Goal: Task Accomplishment & Management: Complete application form

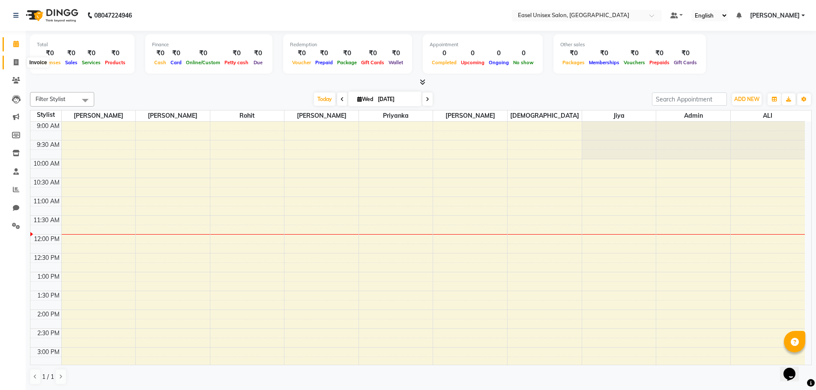
click at [18, 64] on icon at bounding box center [16, 62] width 5 height 6
select select "service"
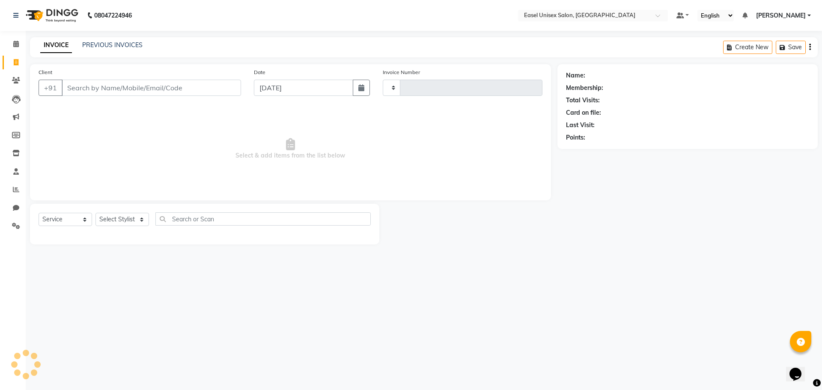
type input "1535"
select select "8639"
click at [121, 49] on div "PREVIOUS INVOICES" at bounding box center [112, 45] width 60 height 9
click at [128, 43] on link "PREVIOUS INVOICES" at bounding box center [112, 45] width 60 height 8
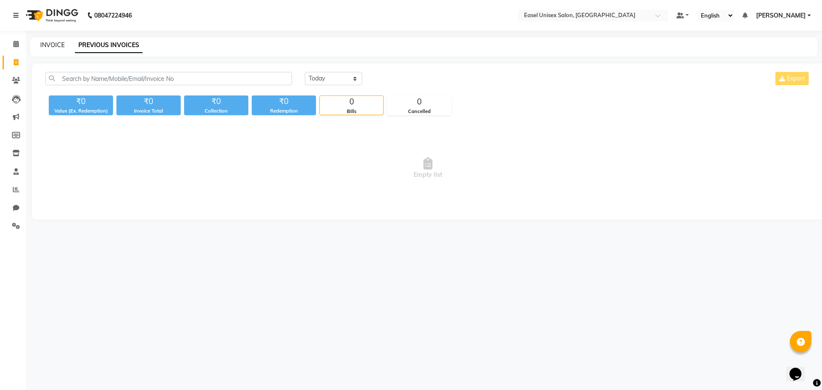
click at [54, 42] on link "INVOICE" at bounding box center [52, 45] width 24 height 8
select select "service"
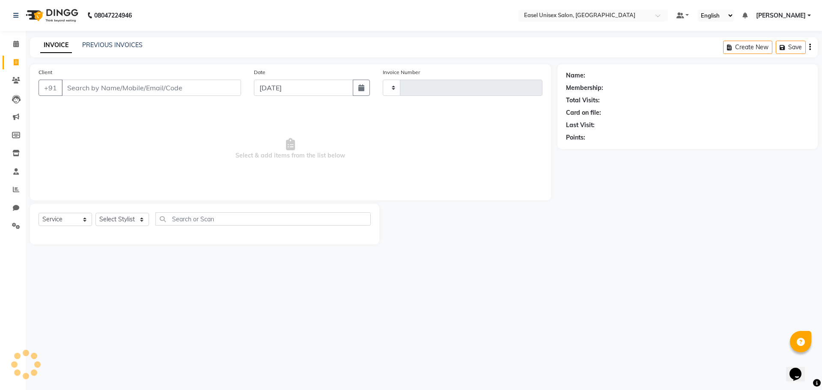
type input "1535"
select select "8639"
type input "9167225893"
click at [228, 86] on span "Add Client" at bounding box center [219, 88] width 34 height 9
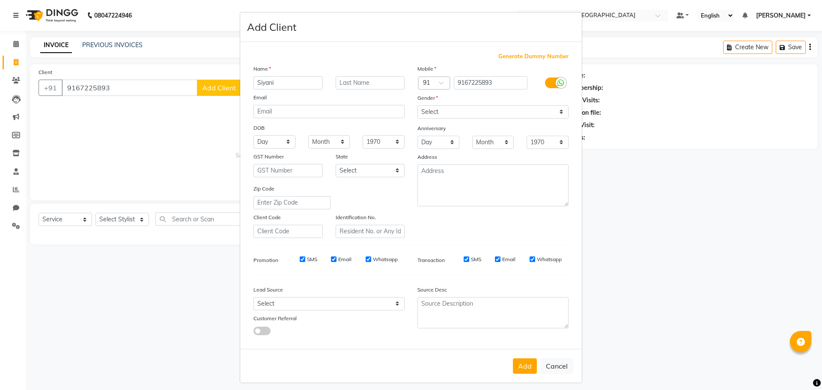
type input "Siyani"
click at [514, 112] on select "Select [DEMOGRAPHIC_DATA] [DEMOGRAPHIC_DATA] Other Prefer Not To Say" at bounding box center [493, 111] width 151 height 13
select select "[DEMOGRAPHIC_DATA]"
click at [418, 105] on select "Select [DEMOGRAPHIC_DATA] [DEMOGRAPHIC_DATA] Other Prefer Not To Say" at bounding box center [493, 111] width 151 height 13
click at [529, 366] on button "Add" at bounding box center [525, 365] width 24 height 15
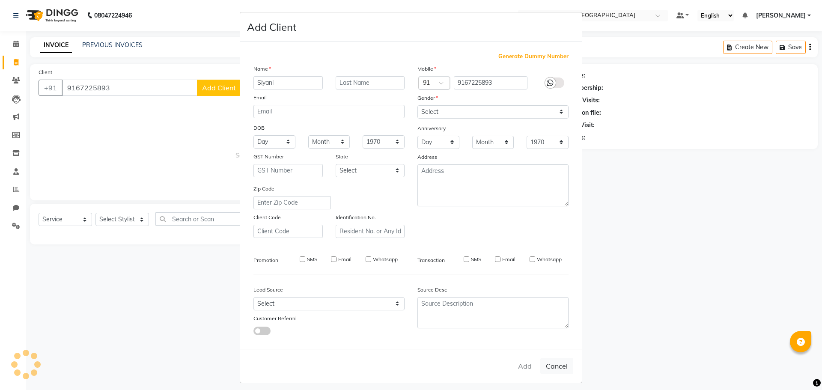
select select
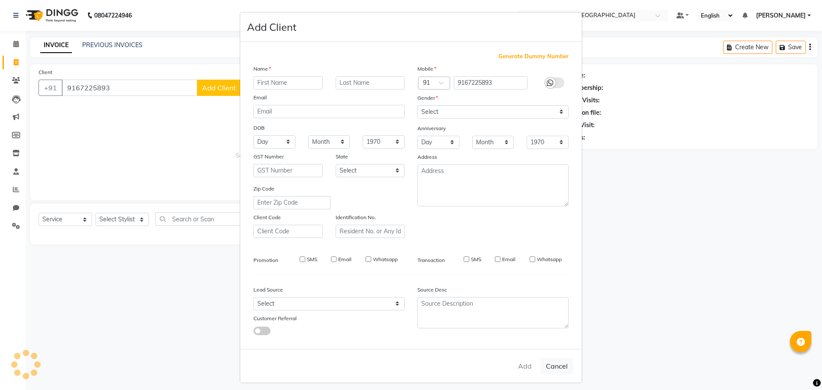
select select
checkbox input "false"
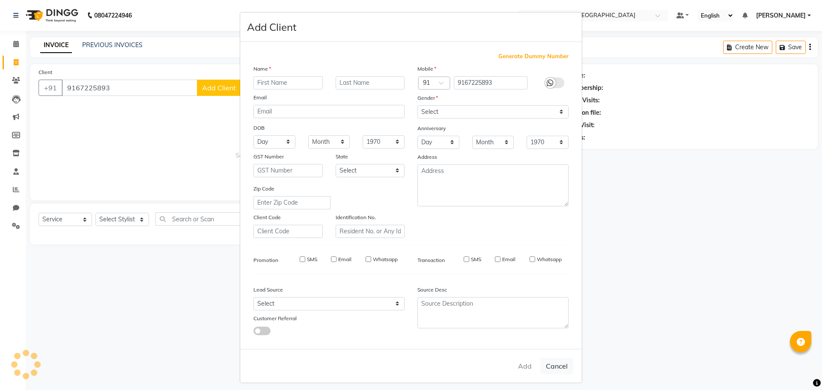
checkbox input "false"
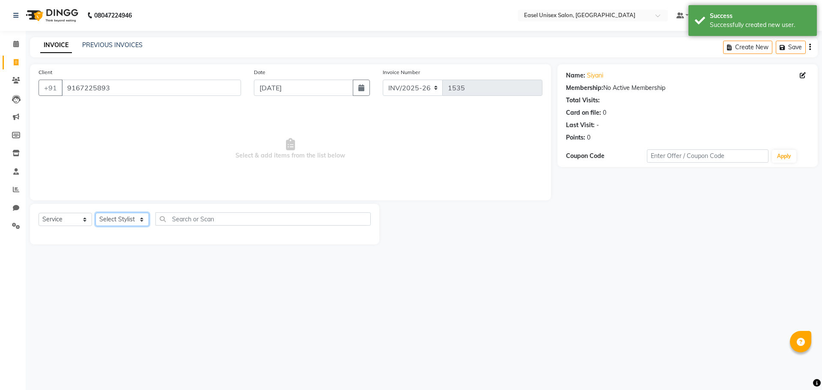
click at [130, 219] on select "Select Stylist admin [PERSON_NAME] jiya [PERSON_NAME] Priyanka [PERSON_NAME] [P…" at bounding box center [122, 219] width 54 height 13
select select "83236"
click at [95, 213] on select "Select Stylist admin [PERSON_NAME] jiya [PERSON_NAME] Priyanka [PERSON_NAME] [P…" at bounding box center [122, 219] width 54 height 13
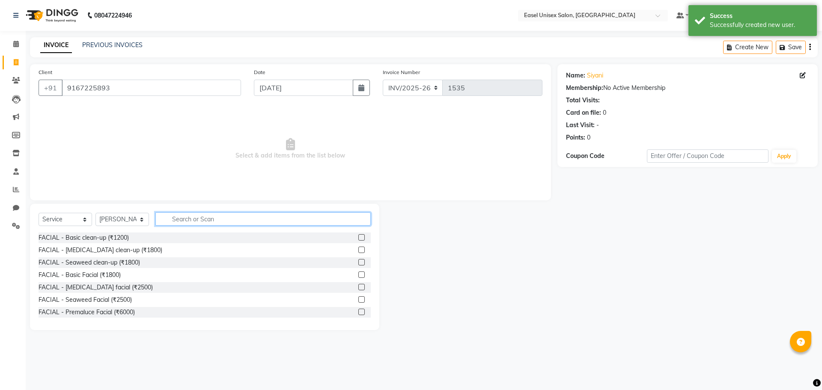
click at [236, 219] on input "text" at bounding box center [262, 218] width 215 height 13
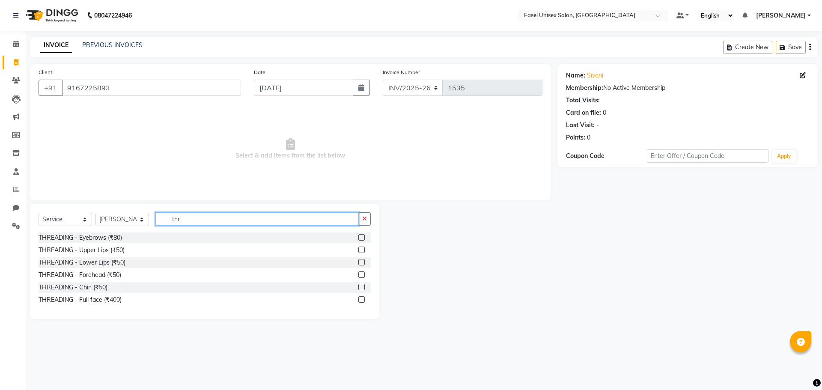
type input "thr"
click at [361, 240] on label at bounding box center [361, 237] width 6 height 6
click at [361, 240] on input "checkbox" at bounding box center [361, 238] width 6 height 6
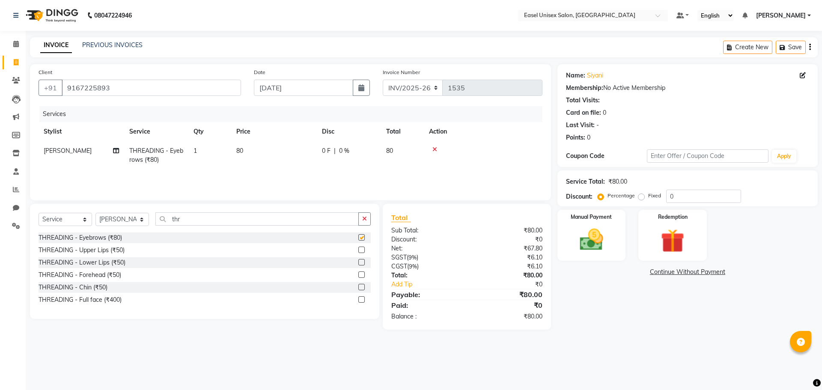
checkbox input "false"
click at [584, 247] on img at bounding box center [592, 240] width 40 height 28
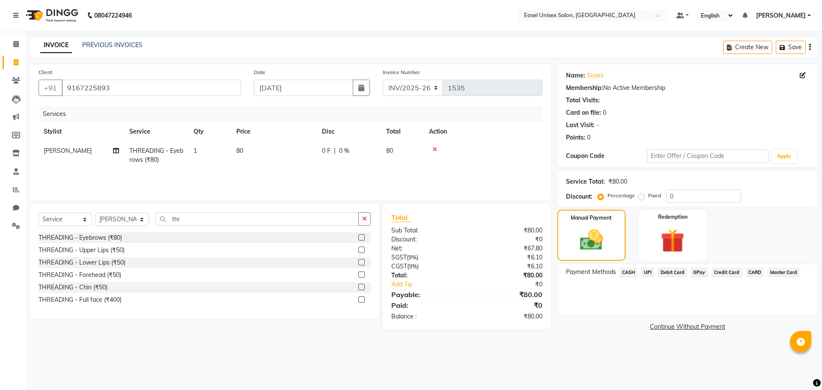
click at [626, 272] on span "CASH" at bounding box center [629, 273] width 18 height 10
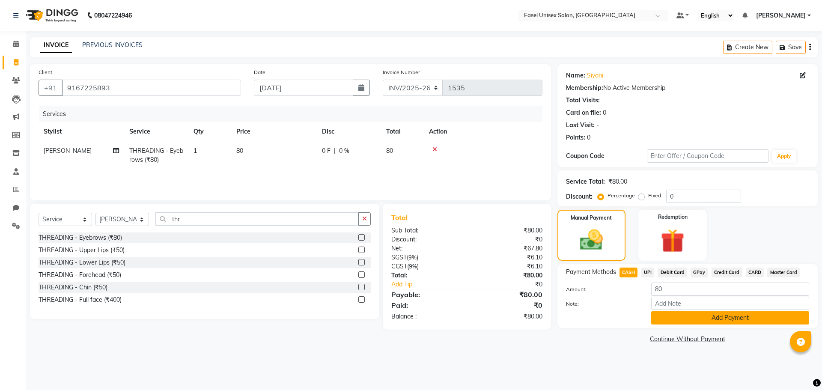
click at [683, 316] on button "Add Payment" at bounding box center [730, 317] width 158 height 13
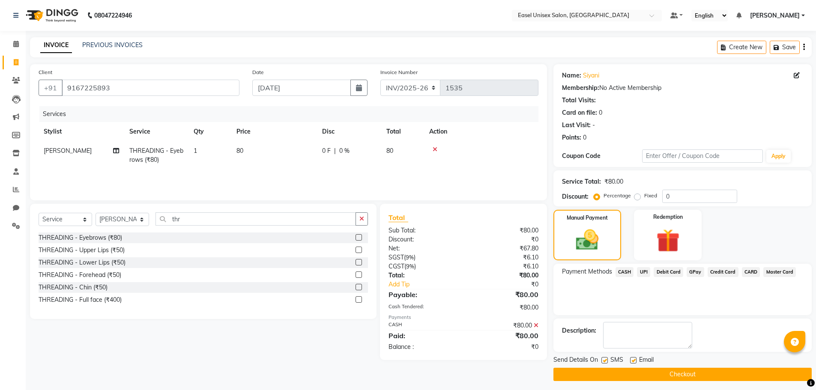
click at [671, 371] on button "Checkout" at bounding box center [682, 374] width 258 height 13
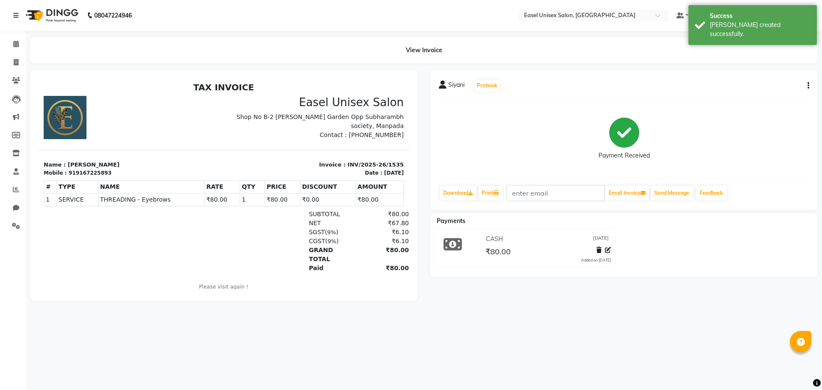
select select "service"
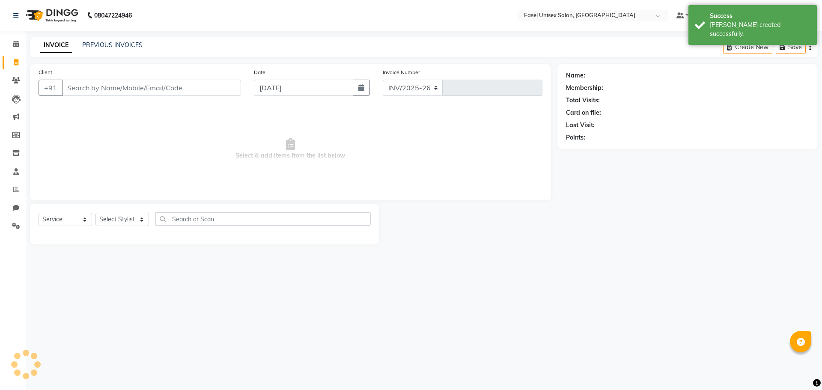
select select "8639"
type input "1536"
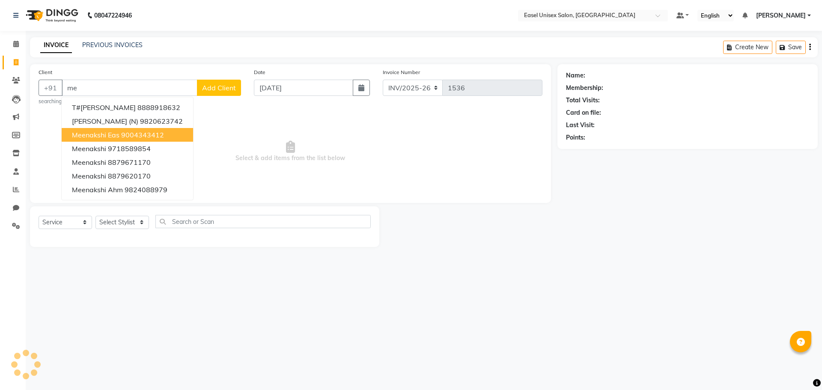
type input "m"
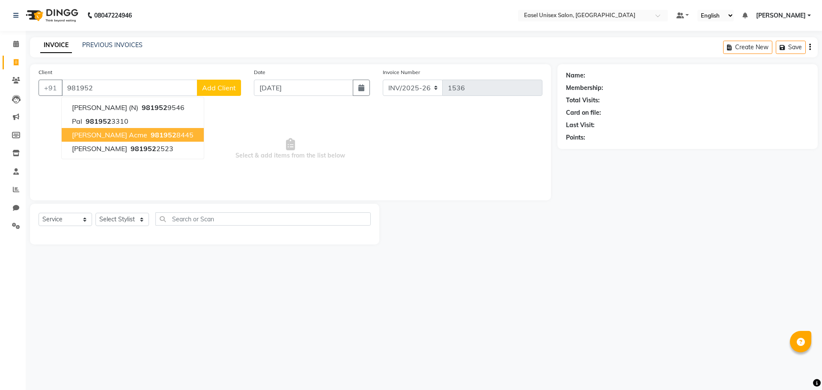
click at [161, 138] on ngb-highlight "981952 8445" at bounding box center [171, 135] width 45 height 9
type input "9819528445"
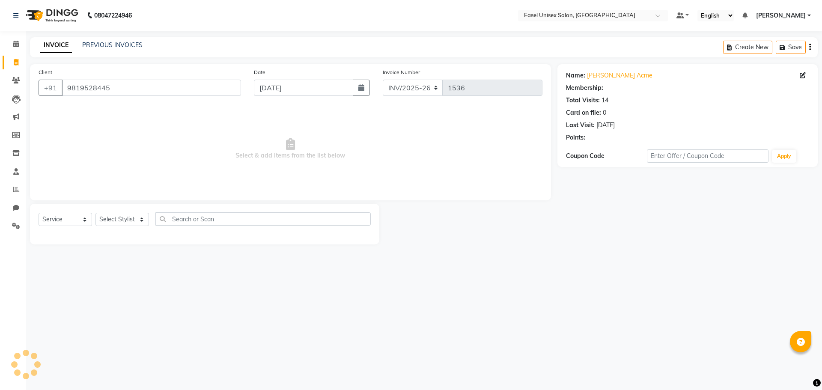
select select "1: Object"
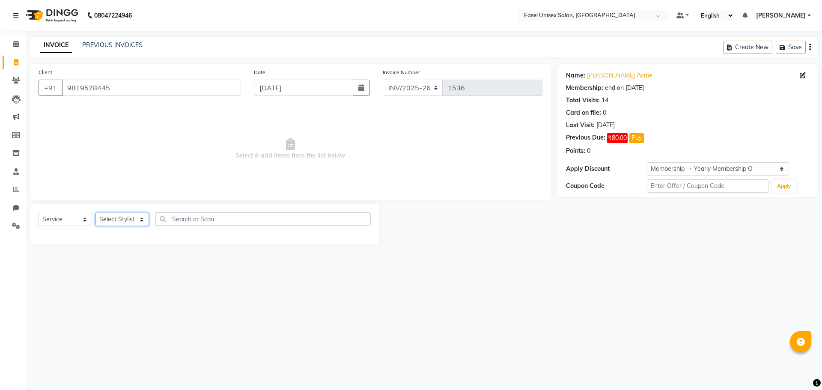
click at [131, 217] on select "Select Stylist admin [PERSON_NAME] jiya [PERSON_NAME] Priyanka [PERSON_NAME] [P…" at bounding box center [122, 219] width 54 height 13
select select "83236"
click at [95, 213] on select "Select Stylist admin [PERSON_NAME] jiya [PERSON_NAME] Priyanka [PERSON_NAME] [P…" at bounding box center [122, 219] width 54 height 13
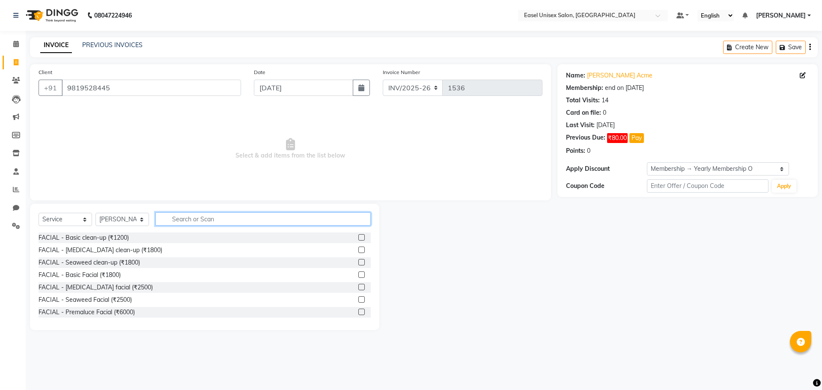
click at [254, 218] on input "text" at bounding box center [262, 218] width 215 height 13
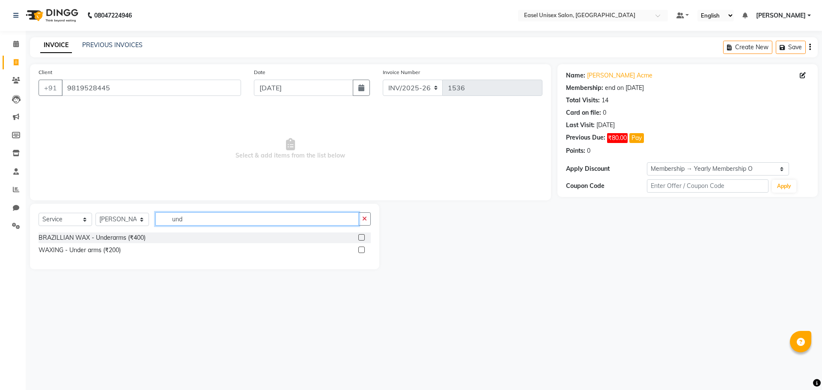
type input "und"
click at [362, 251] on label at bounding box center [361, 250] width 6 height 6
click at [362, 251] on input "checkbox" at bounding box center [361, 251] width 6 height 6
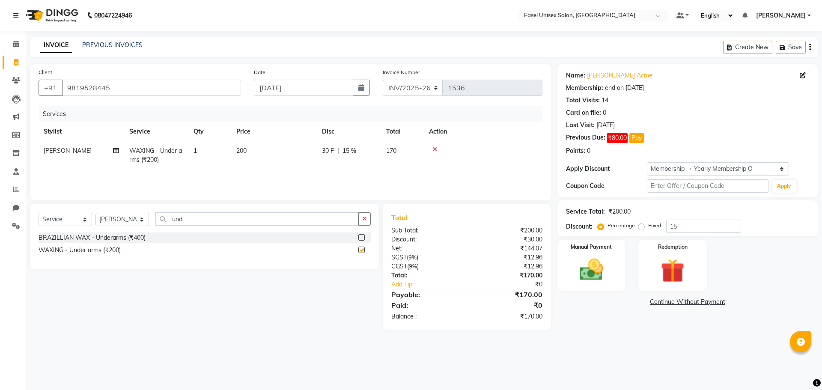
checkbox input "false"
click at [694, 301] on link "Continue Without Payment" at bounding box center [687, 302] width 257 height 9
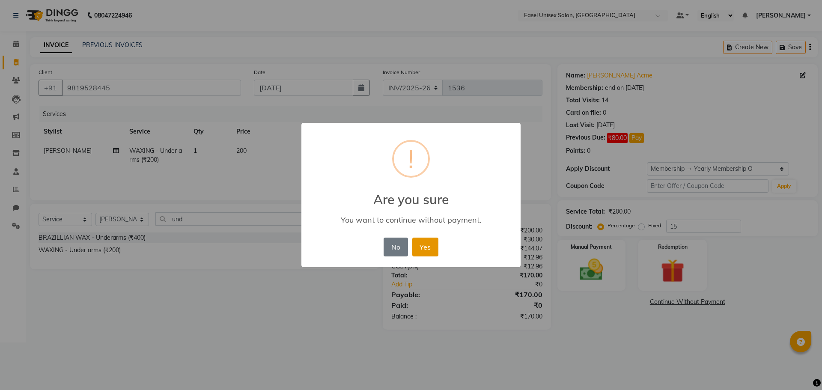
click at [421, 248] on button "Yes" at bounding box center [425, 247] width 26 height 19
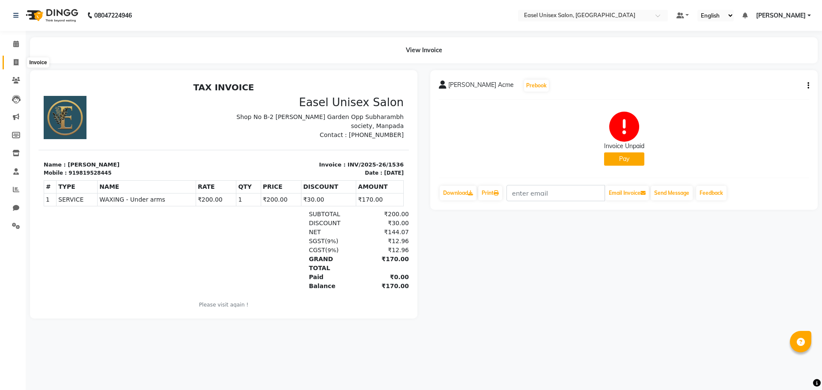
click at [16, 60] on icon at bounding box center [16, 62] width 5 height 6
select select "service"
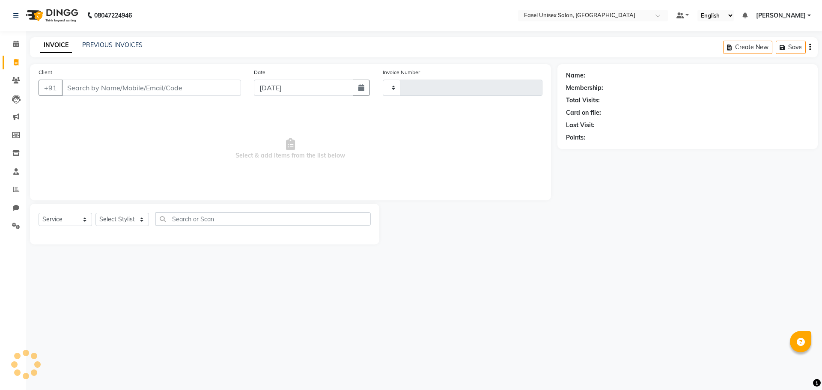
type input "1537"
select select "8639"
